Goal: Navigation & Orientation: Find specific page/section

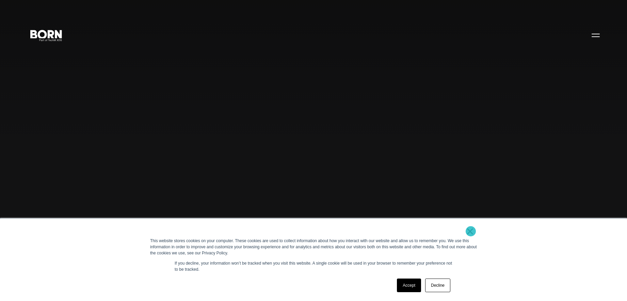
click at [470, 231] on link "×" at bounding box center [470, 231] width 8 height 6
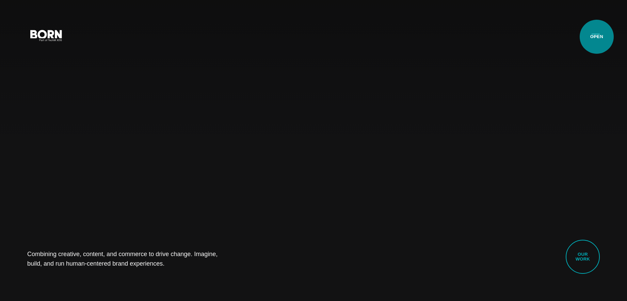
click at [596, 37] on button "Primary Menu" at bounding box center [595, 35] width 16 height 14
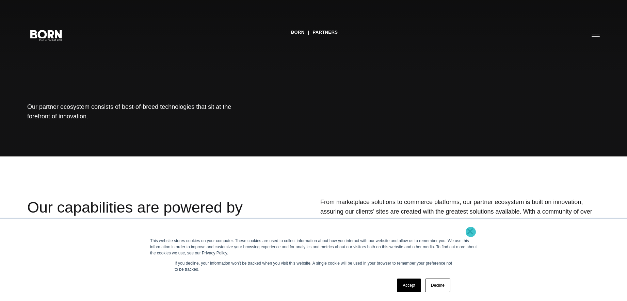
click at [470, 232] on link "×" at bounding box center [470, 231] width 8 height 6
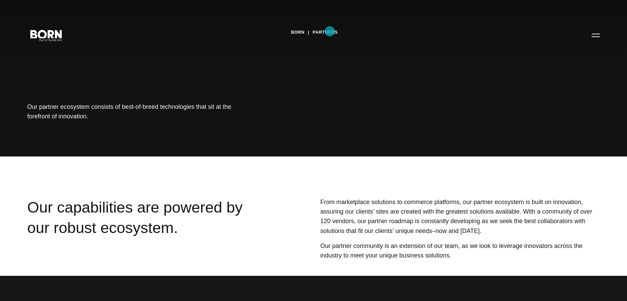
click at [330, 31] on link "Partners" at bounding box center [325, 32] width 25 height 10
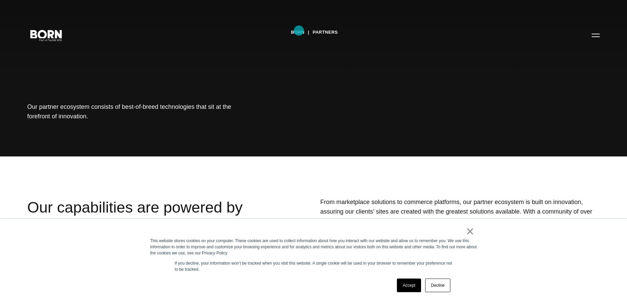
click at [299, 31] on link "BORN" at bounding box center [298, 32] width 14 height 10
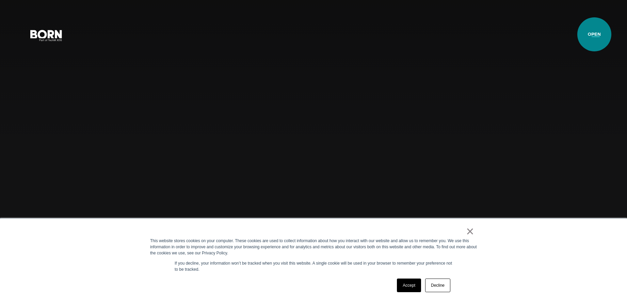
click at [594, 34] on button "Primary Menu" at bounding box center [595, 35] width 16 height 14
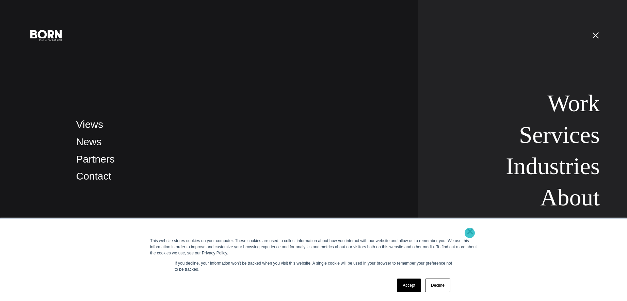
click at [469, 233] on link "×" at bounding box center [470, 231] width 8 height 6
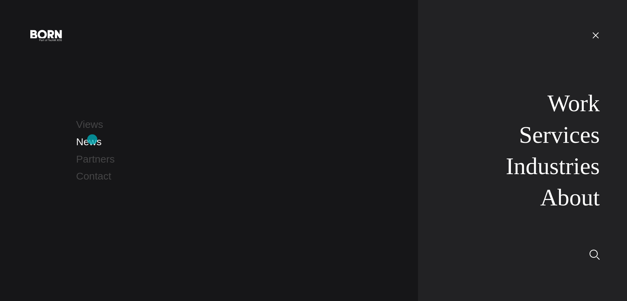
click at [92, 139] on link "News" at bounding box center [89, 141] width 26 height 11
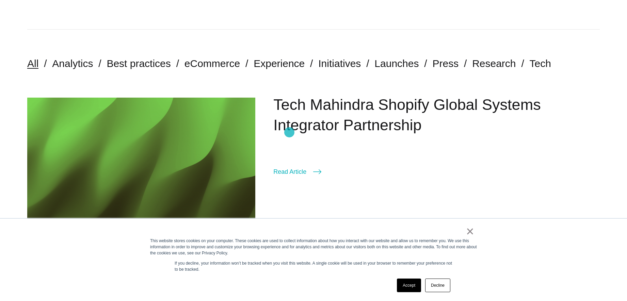
scroll to position [143, 0]
click at [469, 231] on link "×" at bounding box center [470, 231] width 8 height 6
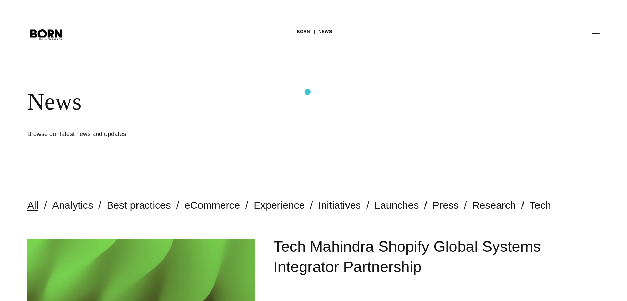
scroll to position [0, 0]
